Goal: Task Accomplishment & Management: Complete application form

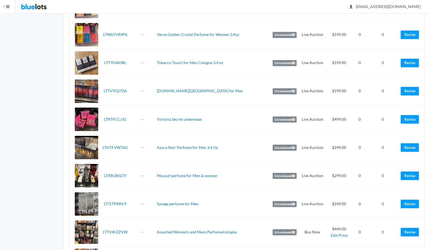
scroll to position [219, 0]
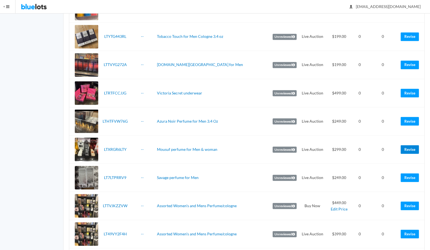
click at [412, 145] on link "Revise" at bounding box center [410, 149] width 18 height 9
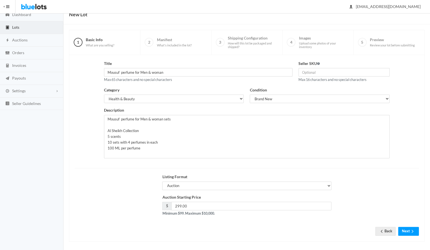
scroll to position [23, 0]
click at [187, 204] on input "299.00" at bounding box center [251, 206] width 160 height 9
type input "249"
click at [261, 224] on div "Title Mousuf perfume for Men & woman Max 65 characters and no special character…" at bounding box center [247, 148] width 344 height 175
click at [406, 229] on button "Next" at bounding box center [408, 231] width 21 height 9
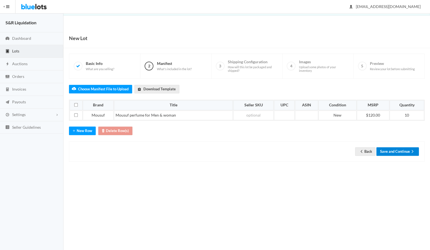
click at [398, 147] on button "Save and Continue" at bounding box center [398, 151] width 43 height 9
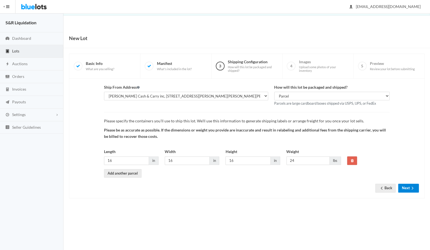
click at [406, 185] on button "Next" at bounding box center [408, 188] width 21 height 9
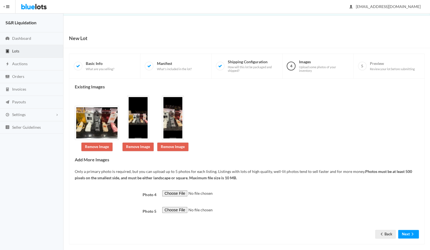
click at [173, 191] on input "file" at bounding box center [199, 193] width 75 height 6
type input "C:\fakepath\IMG_2896.jpg"
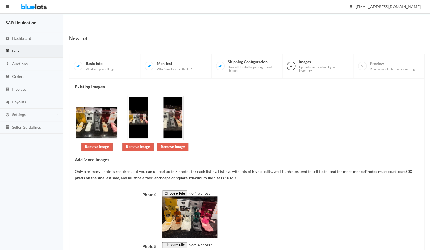
click at [121, 222] on div "Photo 4" at bounding box center [247, 214] width 350 height 48
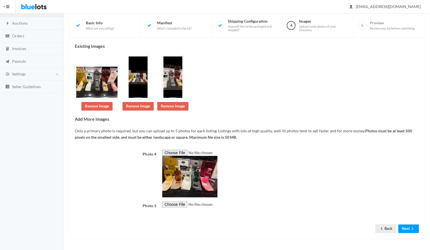
scroll to position [73, 0]
click at [407, 229] on button "Next" at bounding box center [408, 228] width 21 height 9
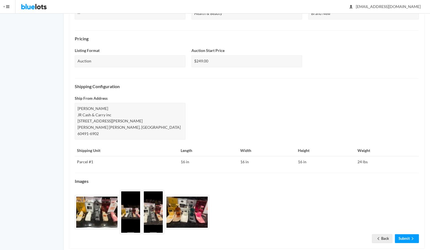
scroll to position [152, 0]
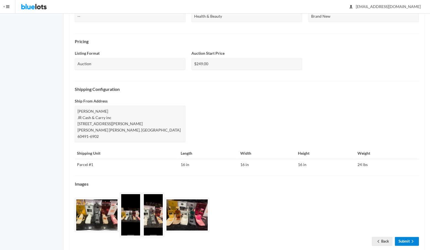
click at [405, 237] on link "Submit" at bounding box center [407, 241] width 24 height 9
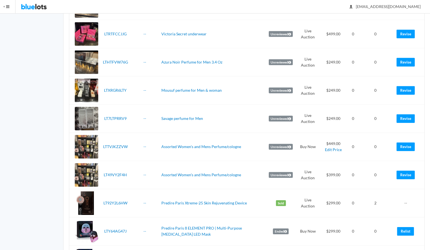
scroll to position [303, 0]
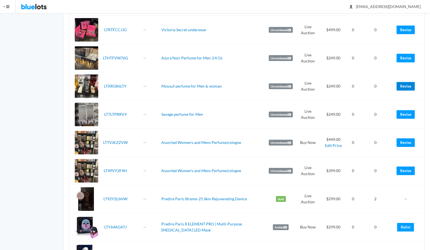
click at [409, 84] on link "Revise" at bounding box center [406, 86] width 18 height 9
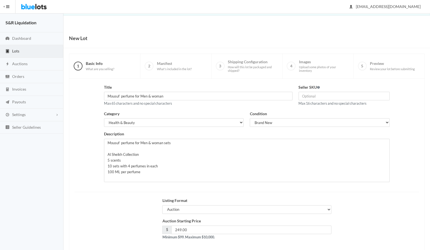
click at [407, 250] on button "Next" at bounding box center [408, 254] width 21 height 9
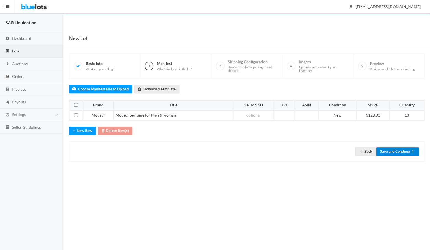
click at [396, 149] on button "Save and Continue" at bounding box center [398, 151] width 43 height 9
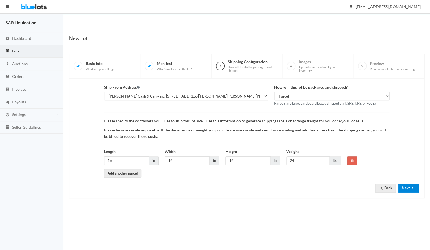
click at [404, 186] on button "Next" at bounding box center [408, 188] width 21 height 9
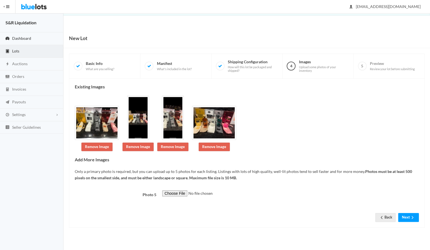
click at [16, 38] on span "Dashboard" at bounding box center [21, 38] width 19 height 5
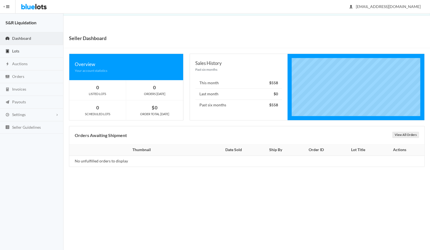
click at [15, 49] on span "Lots" at bounding box center [15, 51] width 7 height 5
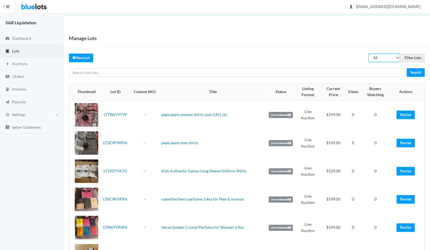
select select "unreviewed"
click at [412, 58] on input "Filter Lots" at bounding box center [413, 58] width 24 height 9
